Goal: Information Seeking & Learning: Learn about a topic

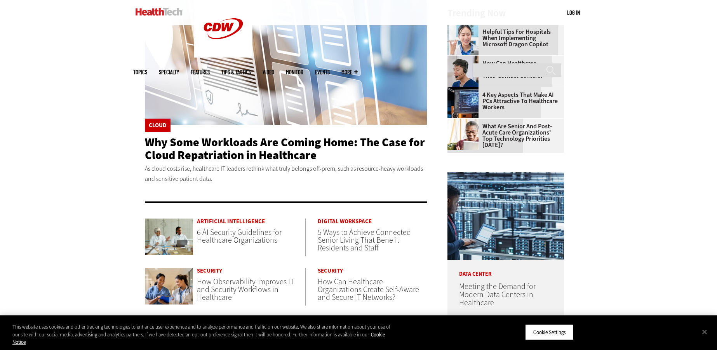
scroll to position [554, 0]
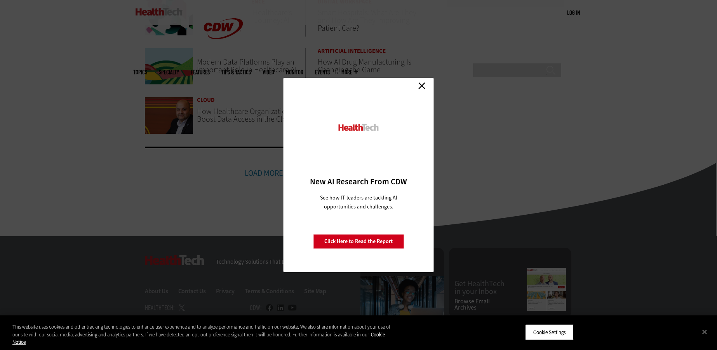
drag, startPoint x: 425, startPoint y: 84, endPoint x: 413, endPoint y: 94, distance: 15.9
click at [424, 84] on link "Close" at bounding box center [422, 86] width 12 height 12
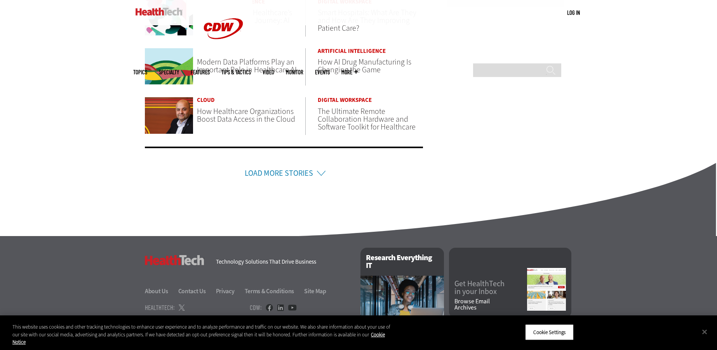
click at [296, 172] on link "Load More Stories" at bounding box center [279, 173] width 68 height 10
click at [294, 171] on link "Load More Stories" at bounding box center [279, 173] width 68 height 10
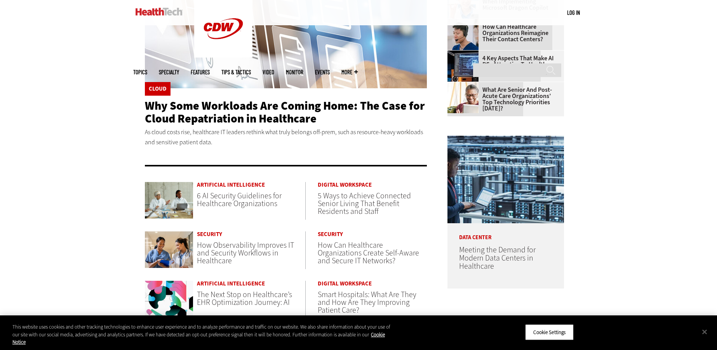
scroll to position [268, 0]
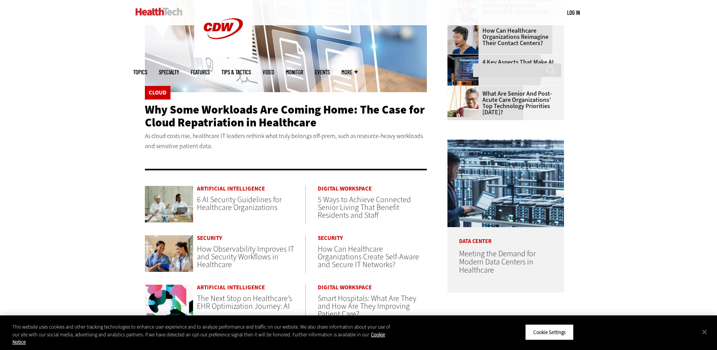
click at [147, 69] on span "Topics" at bounding box center [140, 72] width 14 height 6
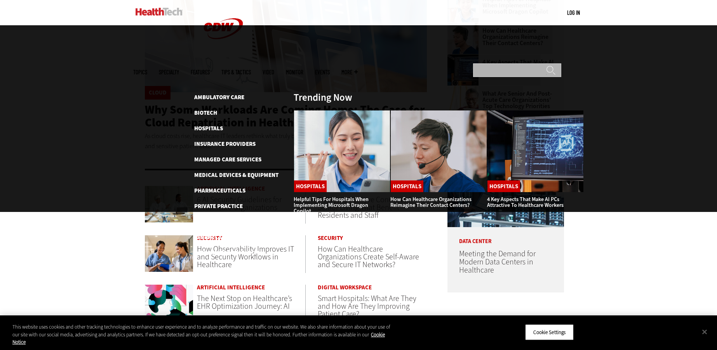
click at [526, 63] on input "Search" at bounding box center [517, 70] width 88 height 14
type input "********"
click at [546, 65] on input "******" at bounding box center [550, 73] width 9 height 16
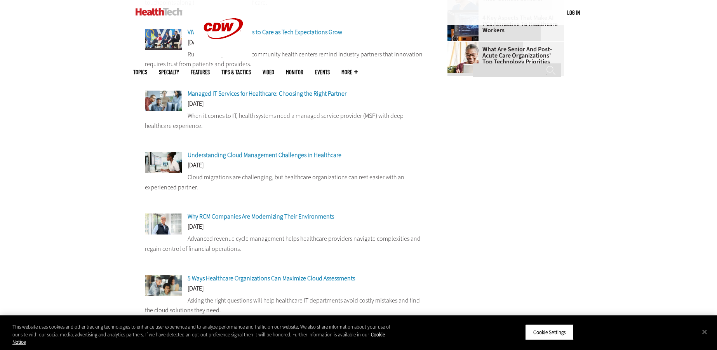
scroll to position [313, 0]
